Goal: Navigation & Orientation: Find specific page/section

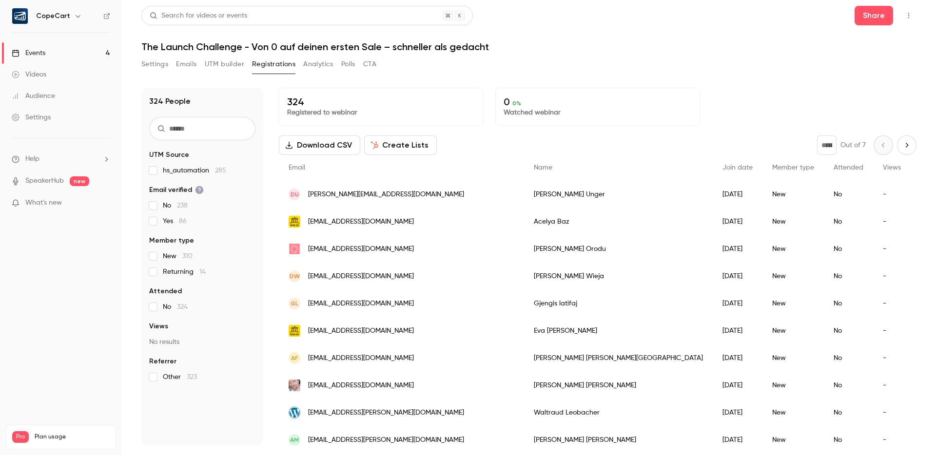
scroll to position [254, 0]
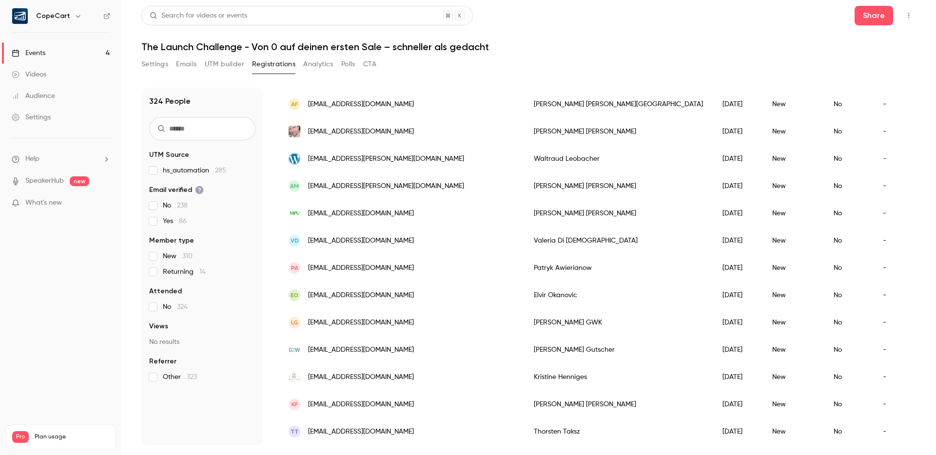
click at [158, 62] on button "Settings" at bounding box center [154, 65] width 27 height 16
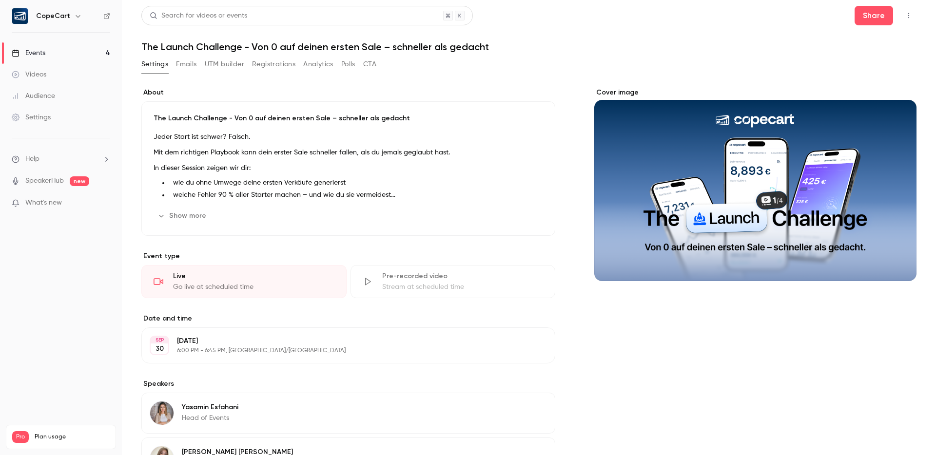
click at [160, 60] on button "Settings" at bounding box center [154, 65] width 27 height 16
click at [65, 54] on link "Events 4" at bounding box center [61, 52] width 122 height 21
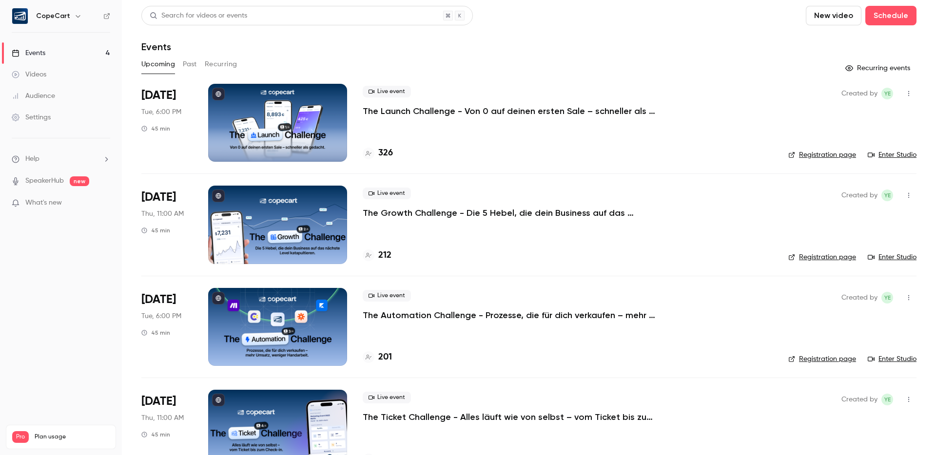
click at [900, 155] on link "Enter Studio" at bounding box center [891, 155] width 49 height 10
